Goal: Task Accomplishment & Management: Complete application form

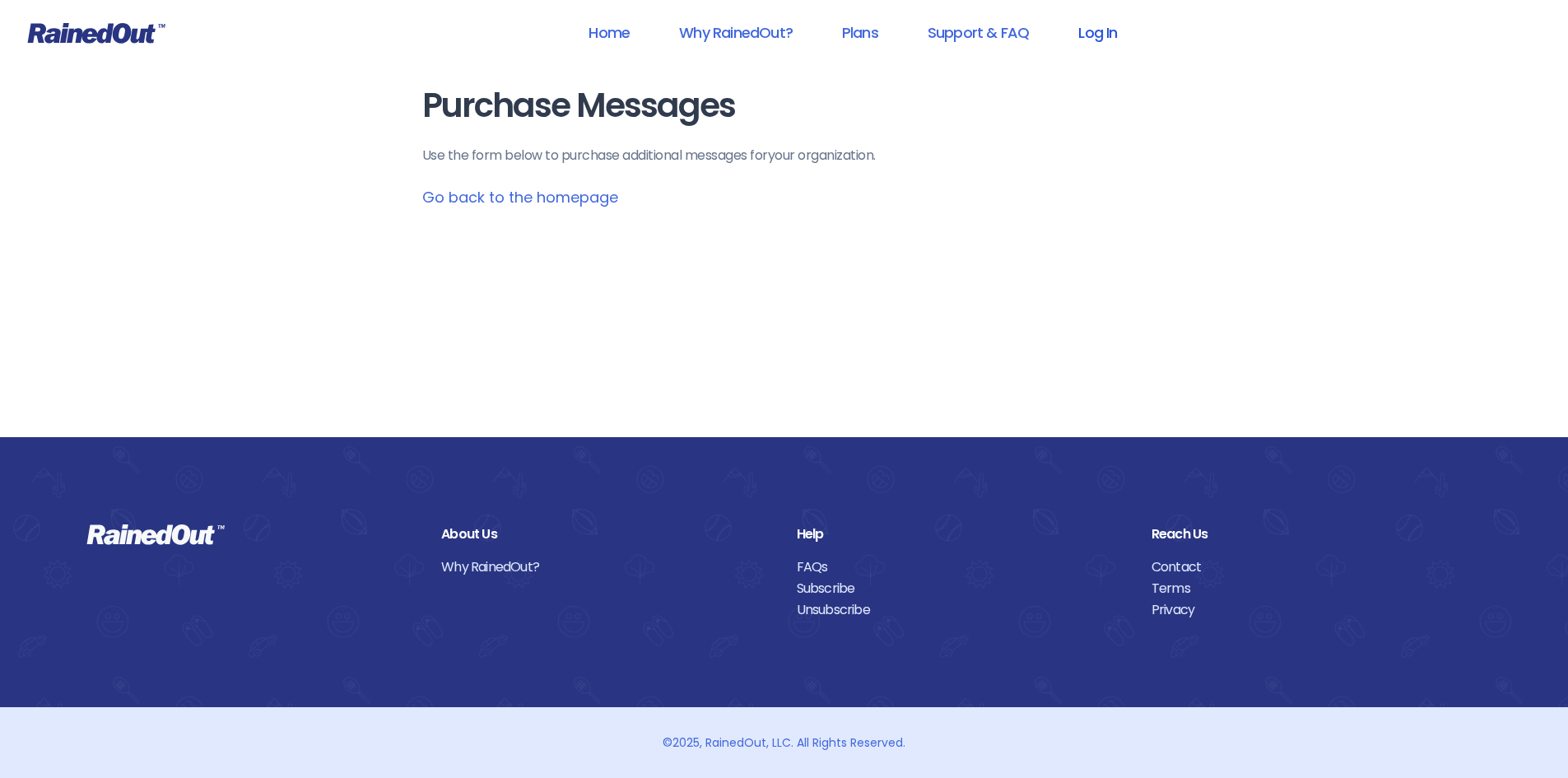
click at [1106, 37] on link "Log In" at bounding box center [1097, 32] width 82 height 37
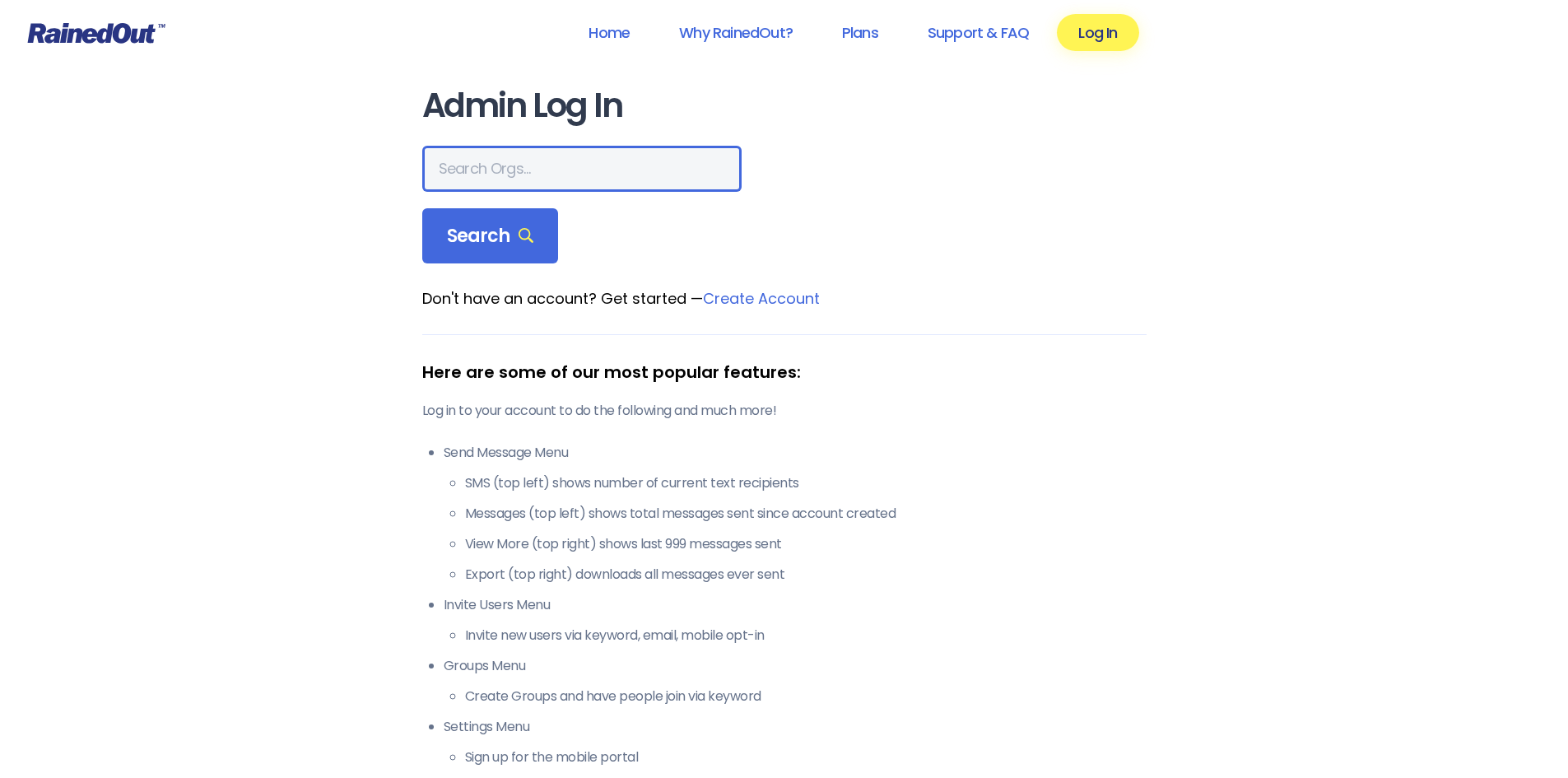
click at [483, 169] on input "text" at bounding box center [581, 168] width 319 height 46
type input "phillies fire co"
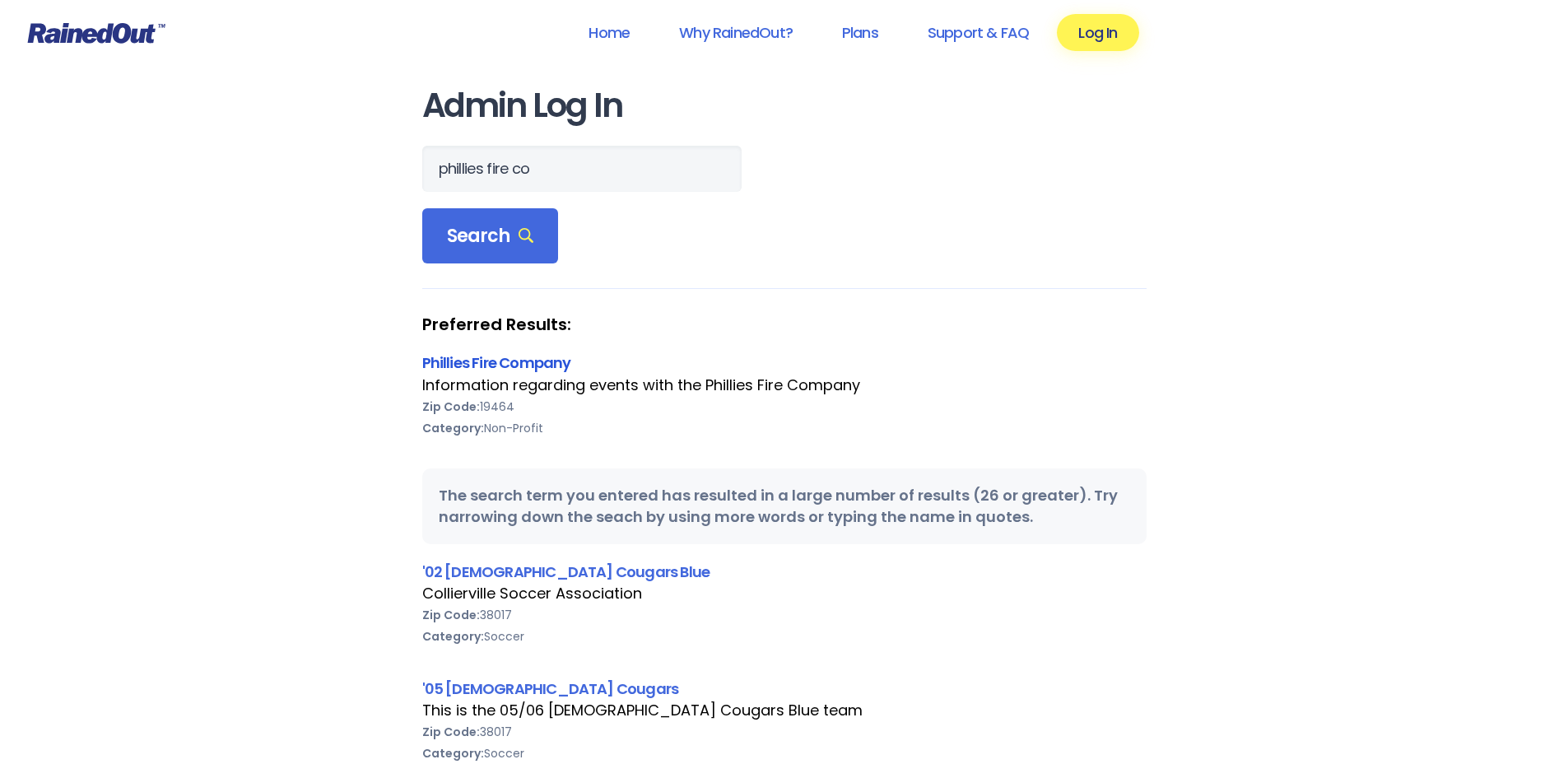
click at [484, 364] on link "Phillies Fire Company" at bounding box center [496, 362] width 149 height 21
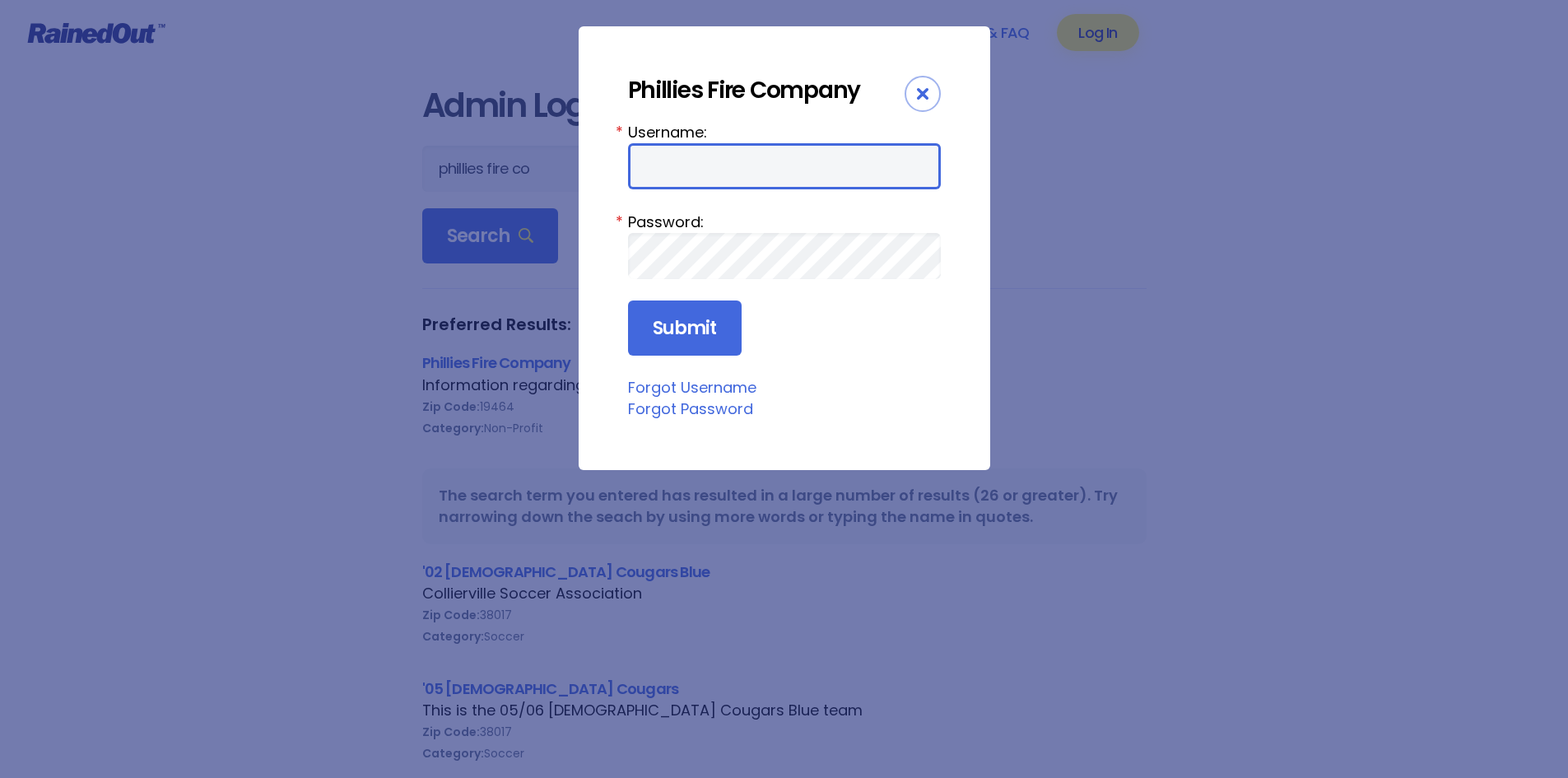
click at [711, 159] on input "Username:" at bounding box center [784, 166] width 312 height 46
type input "philliesfirecompany"
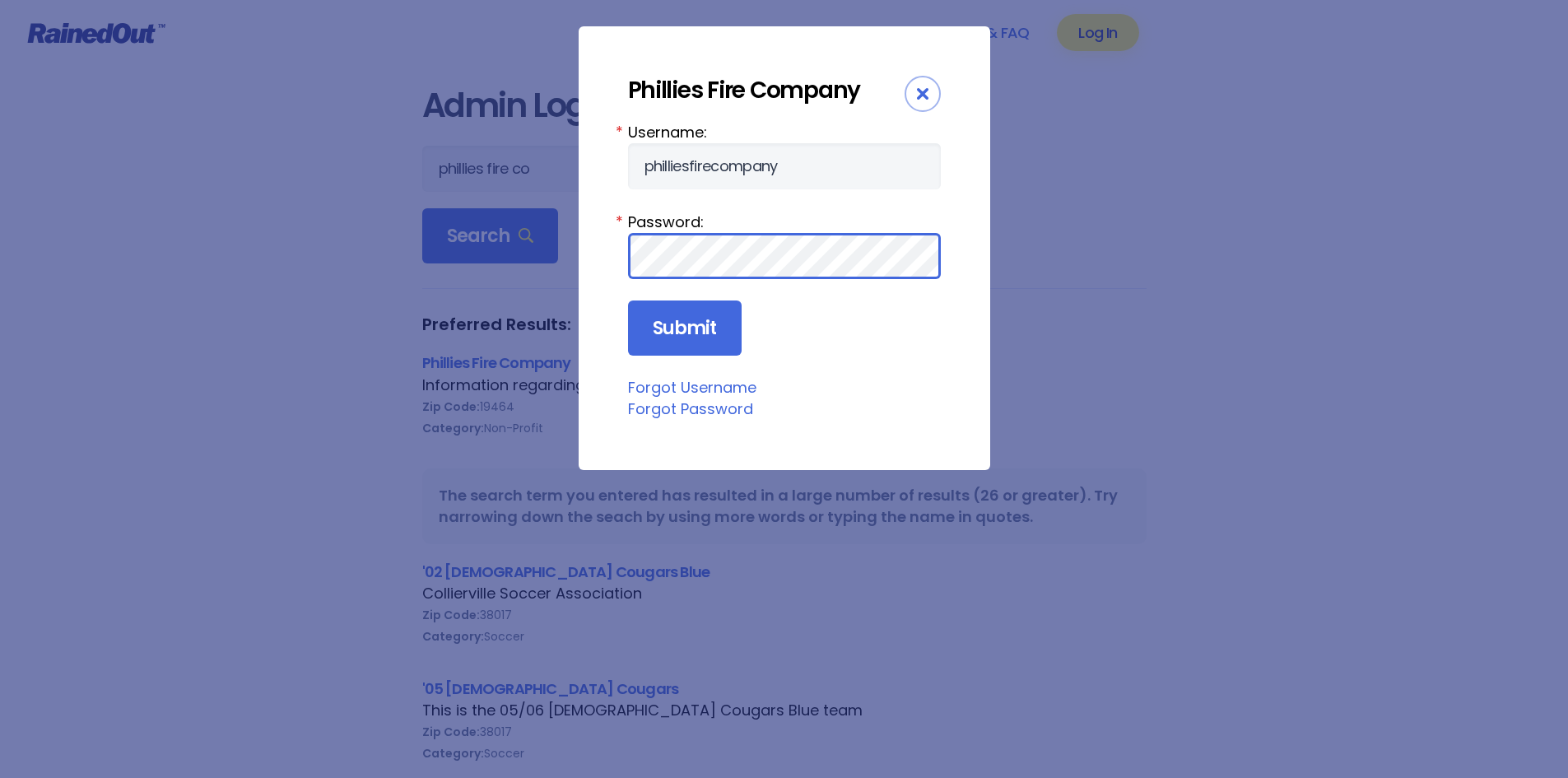
click at [628, 300] on input "Submit" at bounding box center [685, 328] width 113 height 56
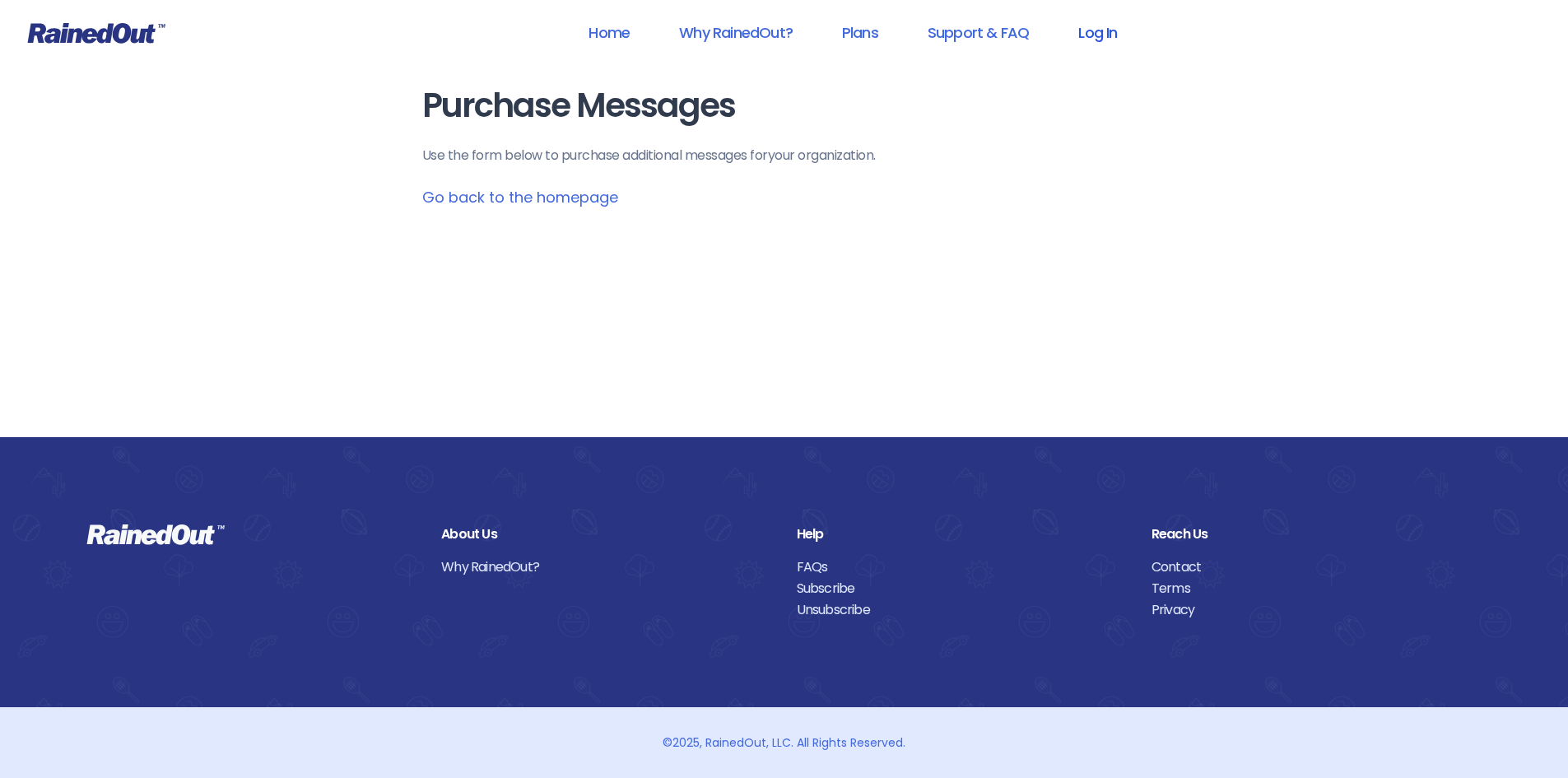
click at [1076, 23] on link "Log In" at bounding box center [1097, 32] width 82 height 37
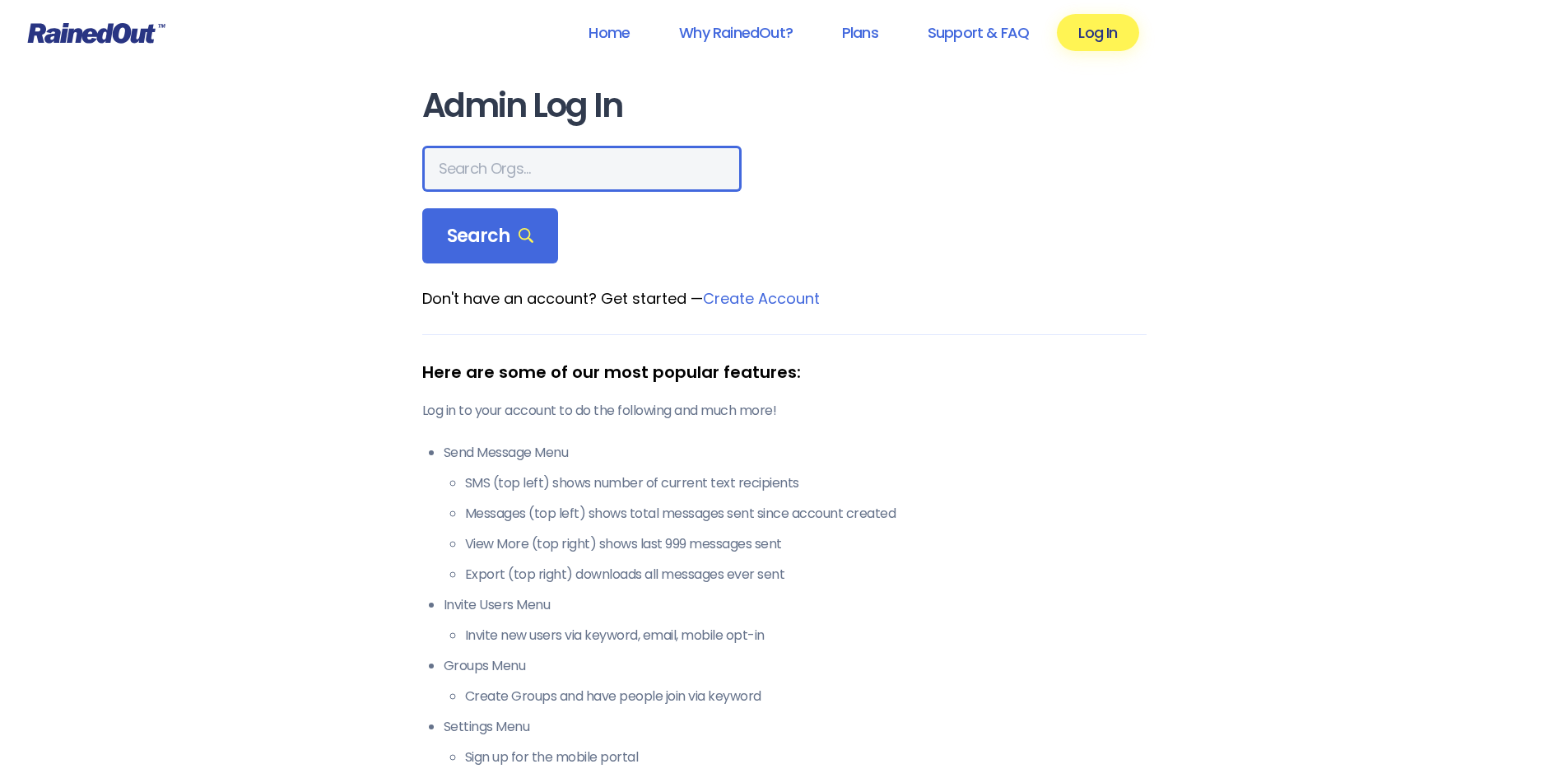
drag, startPoint x: 484, startPoint y: 172, endPoint x: 492, endPoint y: 166, distance: 10.0
click at [484, 172] on input "text" at bounding box center [581, 168] width 319 height 46
type input "phillies fire co"
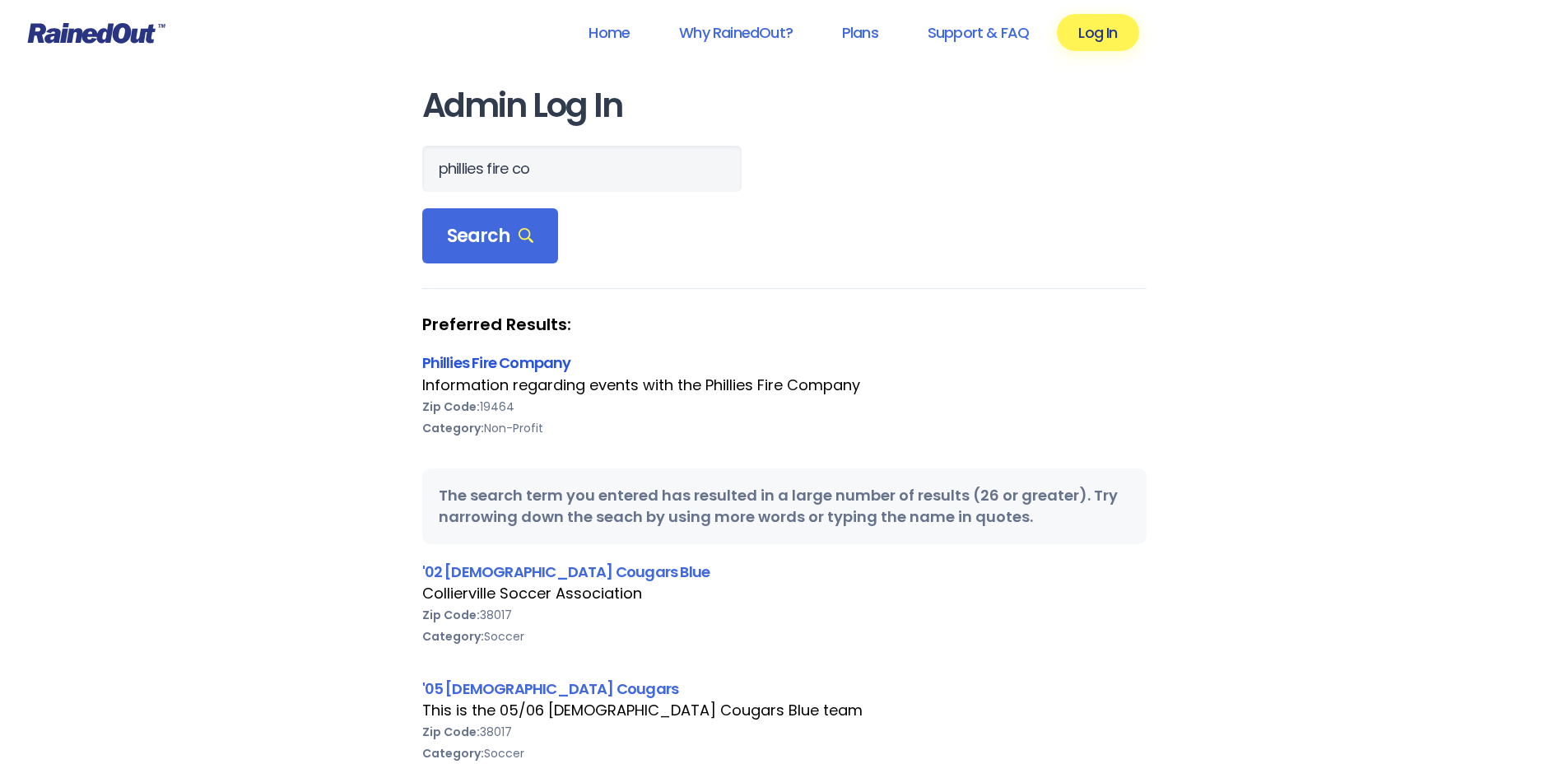
click at [531, 355] on link "Phillies Fire Company" at bounding box center [496, 362] width 149 height 21
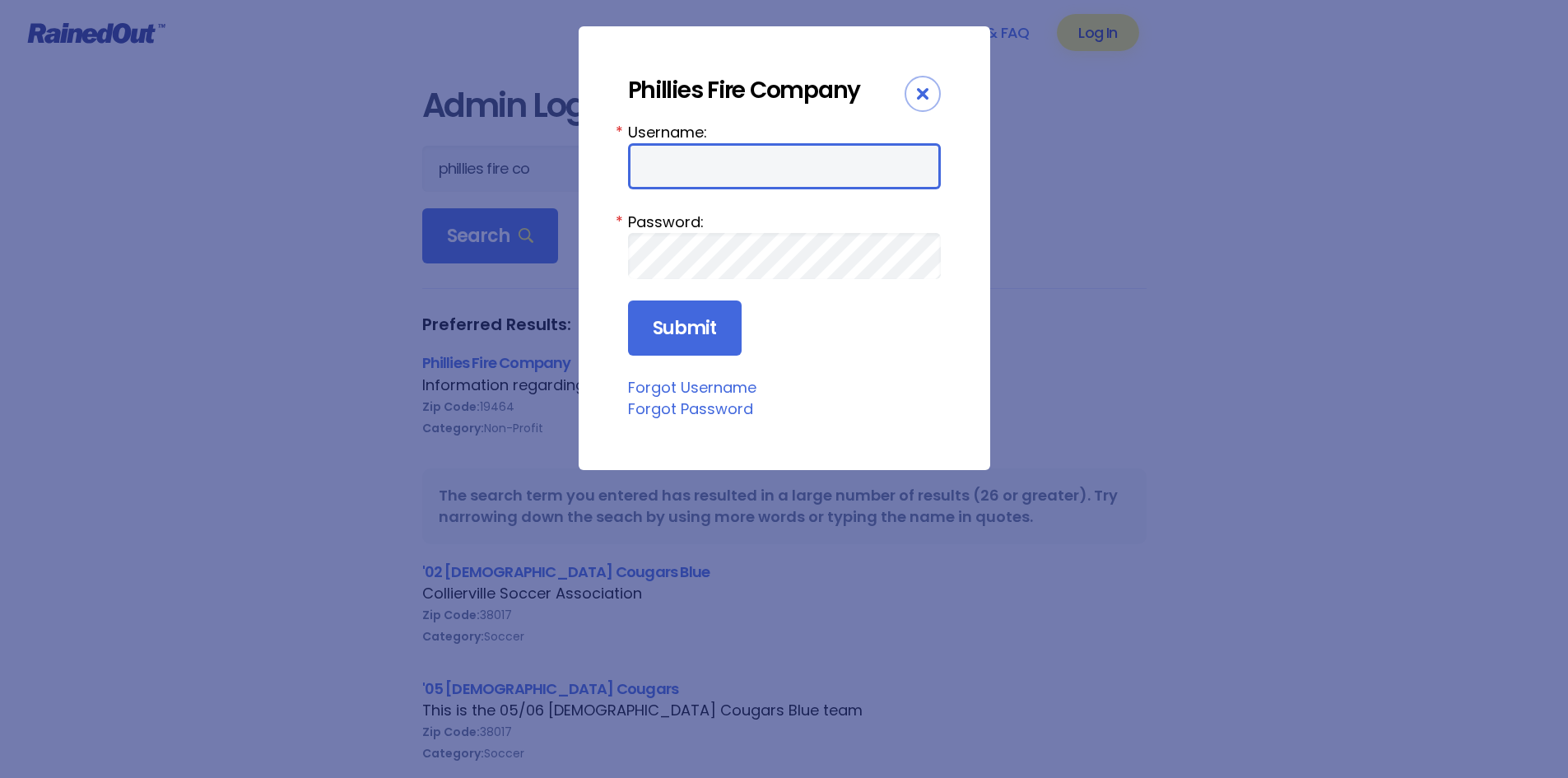
click at [664, 157] on input "Username:" at bounding box center [784, 166] width 312 height 46
type input "philliesfirecompany"
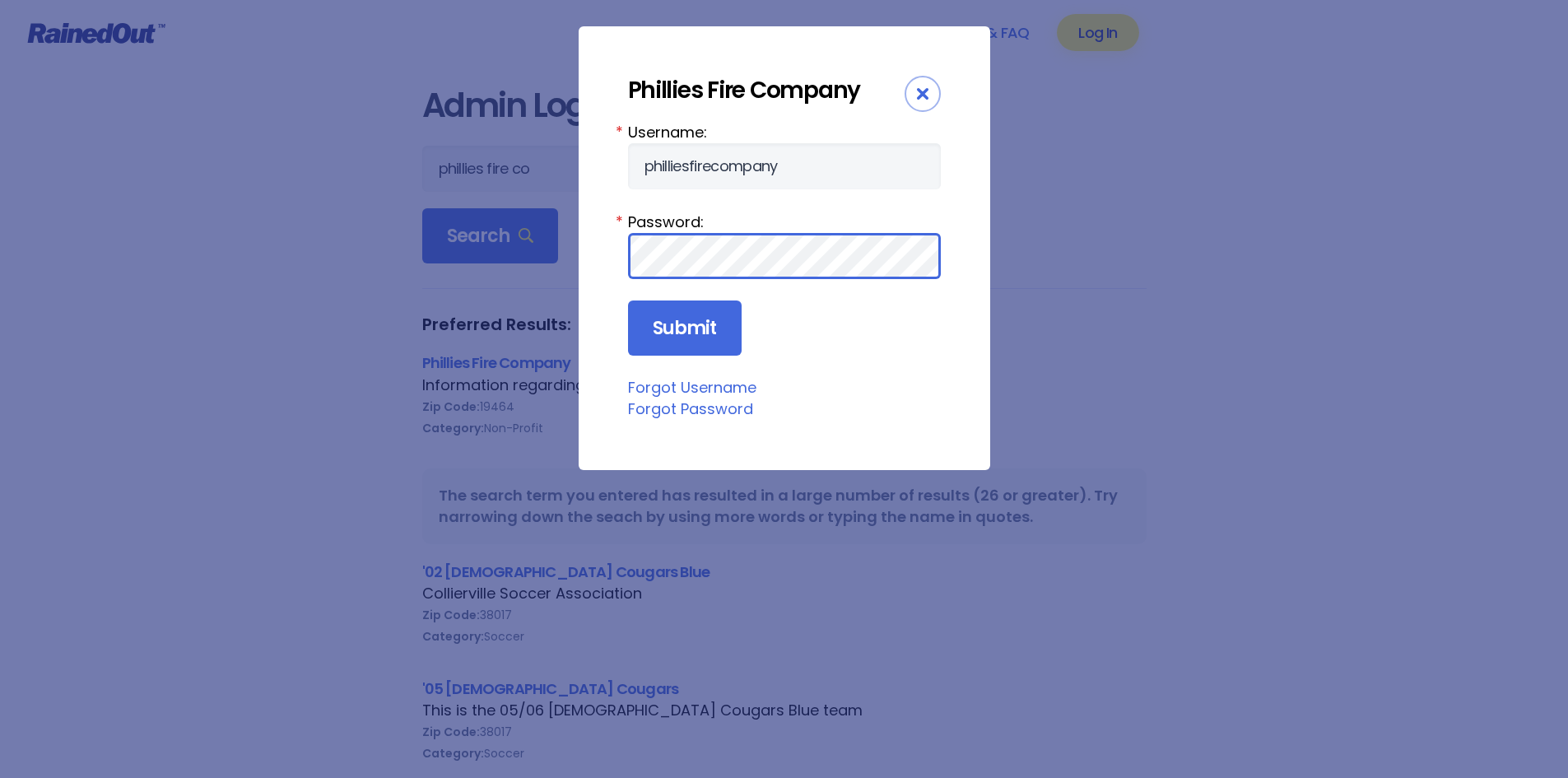
click at [628, 300] on input "Submit" at bounding box center [685, 328] width 113 height 56
